Goal: Information Seeking & Learning: Find specific page/section

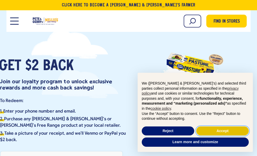
click at [208, 134] on button "Accept" at bounding box center [222, 131] width 53 height 9
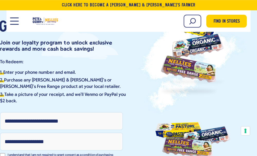
scroll to position [61, 0]
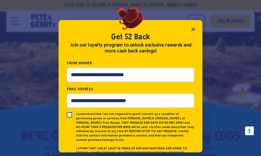
click at [192, 30] on icon "Close popup" at bounding box center [193, 29] width 6 height 6
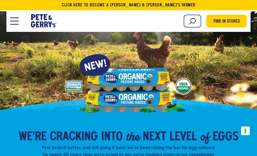
click at [16, 22] on button "Open Mobile Menu Modal Dialog" at bounding box center [14, 21] width 8 height 7
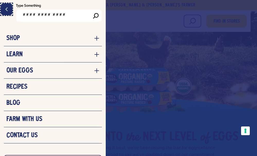
click at [7, 9] on icon "Close menu" at bounding box center [6, 9] width 6 height 9
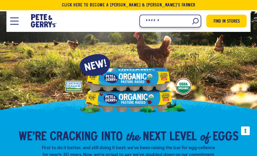
click at [194, 20] on input "Search" at bounding box center [171, 21] width 62 height 13
click at [193, 21] on input "Search" at bounding box center [171, 21] width 62 height 13
click at [176, 22] on input "Search" at bounding box center [171, 21] width 62 height 13
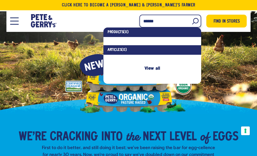
type input "*******"
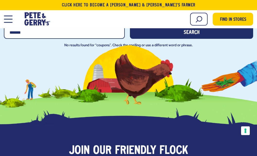
scroll to position [79, 0]
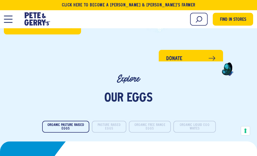
scroll to position [796, 0]
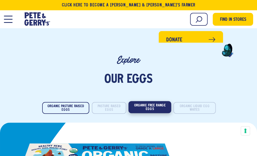
click at [144, 101] on button "Organic Free Range Eggs" at bounding box center [149, 107] width 43 height 12
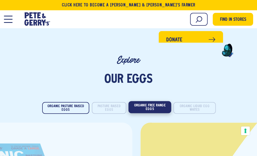
click at [144, 101] on button "Organic Free Range Eggs" at bounding box center [149, 107] width 43 height 12
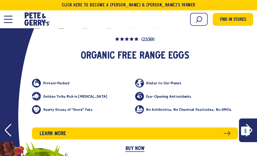
scroll to position [963, 0]
